Goal: Communication & Community: Answer question/provide support

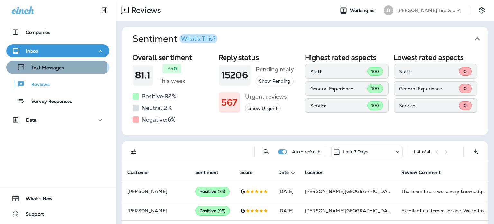
click at [55, 65] on p "Text Messages" at bounding box center [44, 68] width 39 height 6
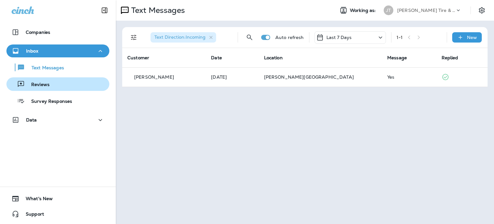
click at [53, 82] on div "Reviews" at bounding box center [58, 84] width 98 height 10
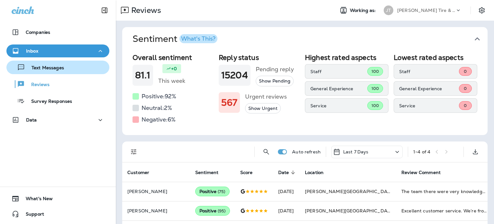
click at [55, 68] on p "Text Messages" at bounding box center [44, 68] width 39 height 6
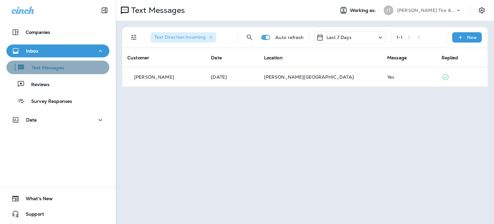
click at [66, 68] on div "Text Messages" at bounding box center [58, 67] width 98 height 10
